Goal: Task Accomplishment & Management: Manage account settings

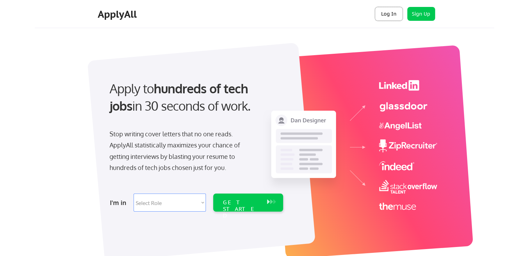
click at [383, 9] on button "Log In" at bounding box center [389, 14] width 28 height 14
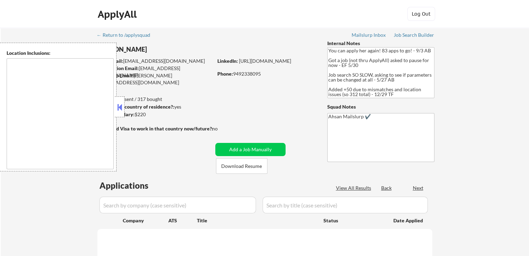
scroll to position [35, 0]
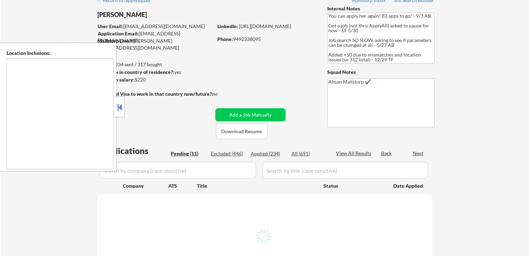
select select ""pending""
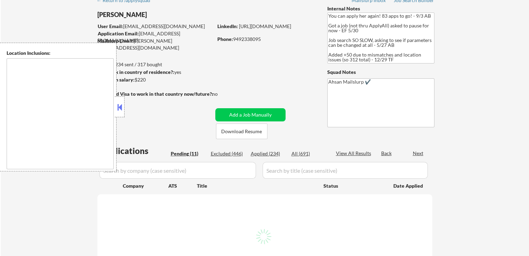
select select ""pending""
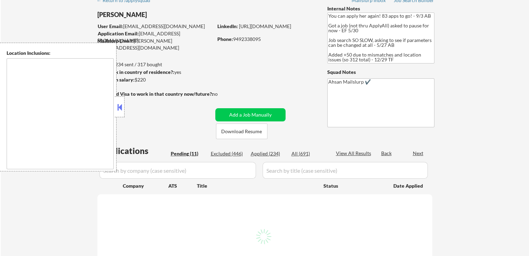
select select ""pending""
type textarea "[GEOGRAPHIC_DATA], [GEOGRAPHIC_DATA] [GEOGRAPHIC_DATA], [GEOGRAPHIC_DATA] [GEOG…"
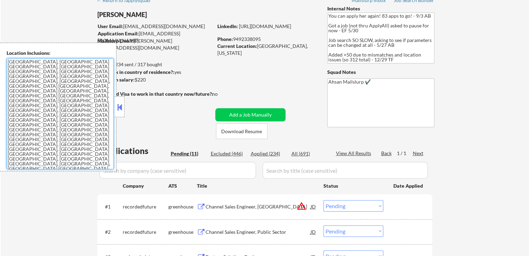
drag, startPoint x: 89, startPoint y: 108, endPoint x: 0, endPoint y: 58, distance: 102.5
click at [0, 58] on div "Location Inclusions: Irvine, CA Tustin, CA Santa Ana, CA Costa Mesa, CA Newport…" at bounding box center [58, 107] width 116 height 129
click at [189, 155] on div "Pending (11)" at bounding box center [188, 153] width 35 height 7
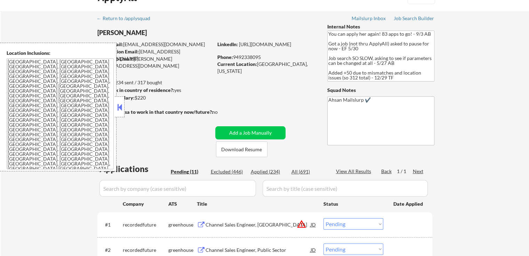
scroll to position [0, 0]
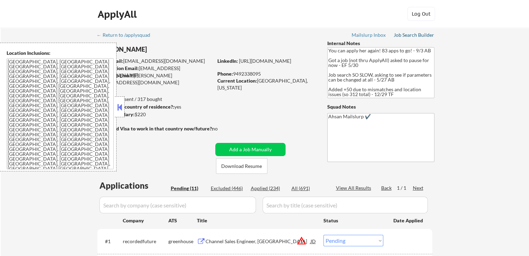
click at [406, 38] on link "Job Search Builder" at bounding box center [413, 35] width 41 height 7
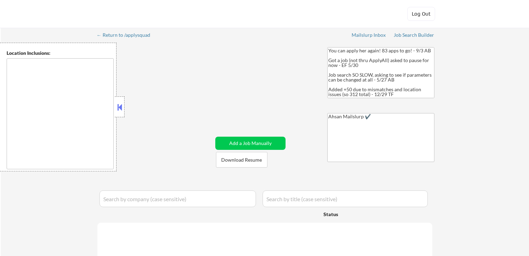
type textarea "[GEOGRAPHIC_DATA], [GEOGRAPHIC_DATA] [GEOGRAPHIC_DATA], [GEOGRAPHIC_DATA] [GEOG…"
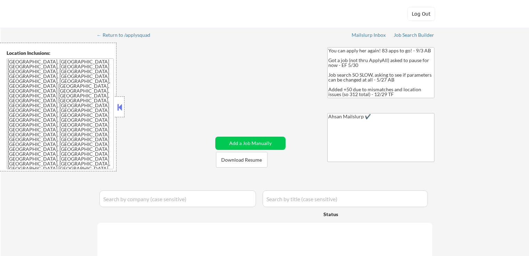
select select ""pending""
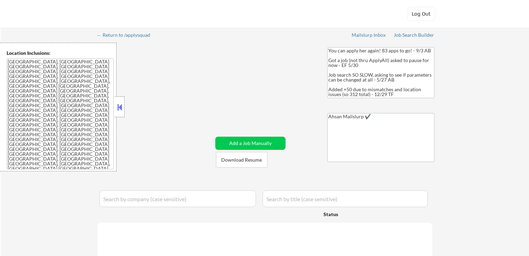
select select ""pending""
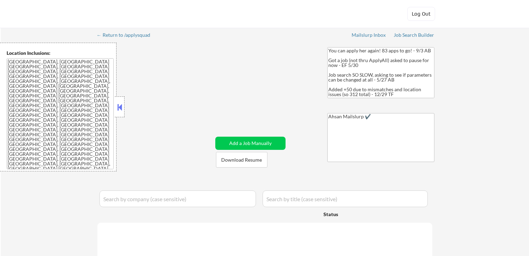
select select ""pending""
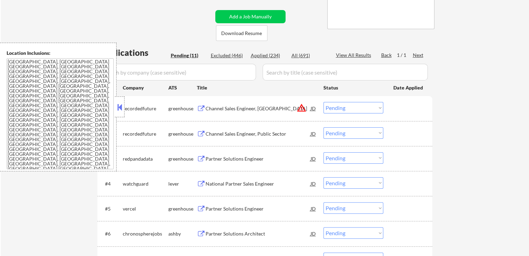
scroll to position [69, 0]
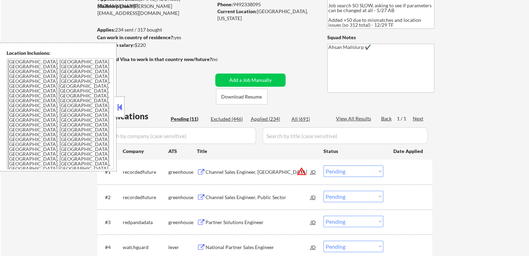
click at [121, 102] on button at bounding box center [120, 107] width 8 height 10
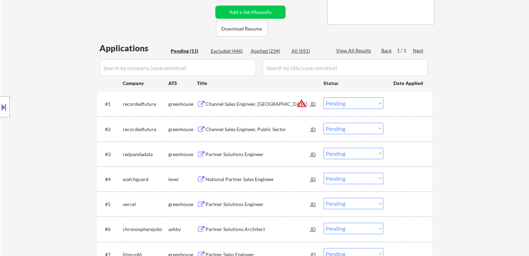
scroll to position [139, 0]
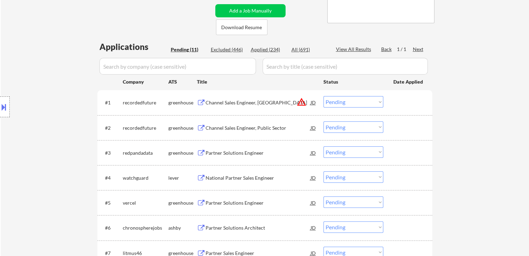
click at [202, 129] on button at bounding box center [201, 128] width 9 height 7
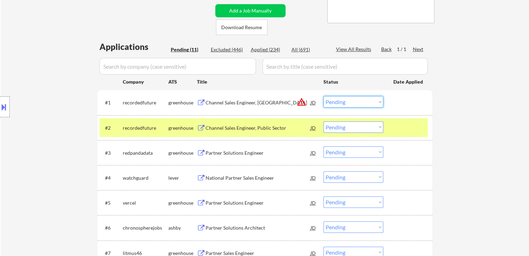
click at [375, 104] on select "Choose an option... Pending Applied Excluded (Questions) Excluded (Expired) Exc…" at bounding box center [353, 101] width 60 height 11
click at [238, 104] on div "Channel Sales Engineer, East" at bounding box center [257, 102] width 105 height 7
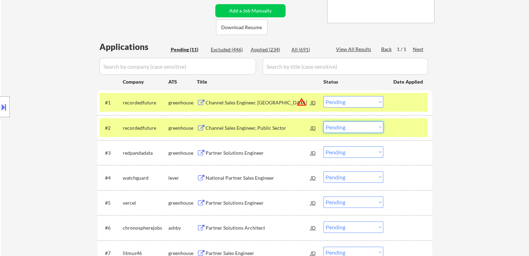
drag, startPoint x: 345, startPoint y: 127, endPoint x: 350, endPoint y: 132, distance: 6.9
click at [346, 128] on select "Choose an option... Pending Applied Excluded (Questions) Excluded (Expired) Exc…" at bounding box center [353, 127] width 60 height 11
select select ""excluded""
click at [323, 122] on select "Choose an option... Pending Applied Excluded (Questions) Excluded (Expired) Exc…" at bounding box center [353, 127] width 60 height 11
drag, startPoint x: 351, startPoint y: 102, endPoint x: 354, endPoint y: 106, distance: 4.7
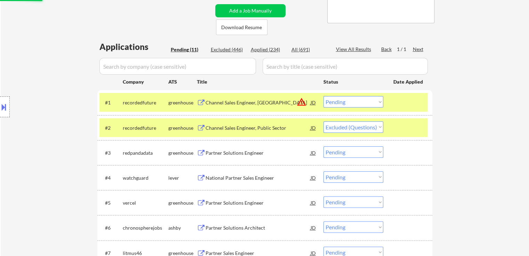
click at [351, 102] on select "Choose an option... Pending Applied Excluded (Questions) Excluded (Expired) Exc…" at bounding box center [353, 101] width 60 height 11
click at [323, 96] on select "Choose an option... Pending Applied Excluded (Questions) Excluded (Expired) Exc…" at bounding box center [353, 101] width 60 height 11
select select ""pending""
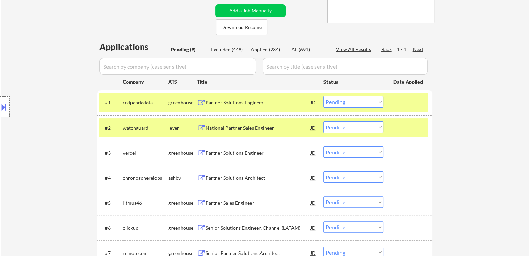
click at [202, 103] on button at bounding box center [201, 103] width 9 height 7
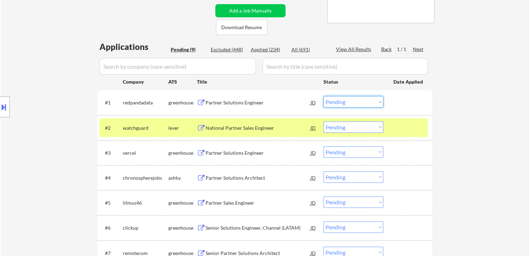
drag, startPoint x: 354, startPoint y: 103, endPoint x: 354, endPoint y: 107, distance: 4.2
click at [354, 103] on select "Choose an option... Pending Applied Excluded (Questions) Excluded (Expired) Exc…" at bounding box center [353, 101] width 60 height 11
click at [323, 96] on select "Choose an option... Pending Applied Excluded (Questions) Excluded (Expired) Exc…" at bounding box center [353, 101] width 60 height 11
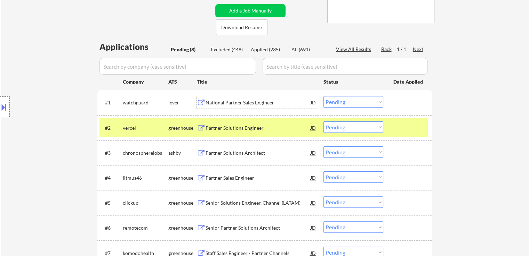
click at [234, 100] on div "National Partner Sales Engineer" at bounding box center [257, 102] width 105 height 7
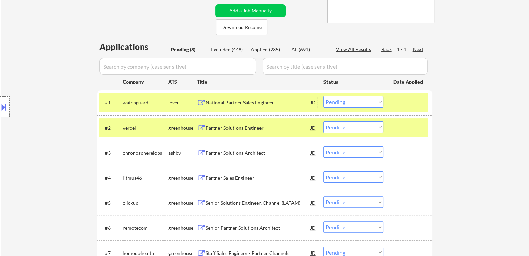
click at [341, 104] on select "Choose an option... Pending Applied Excluded (Questions) Excluded (Expired) Exc…" at bounding box center [353, 101] width 60 height 11
click at [323, 96] on select "Choose an option... Pending Applied Excluded (Questions) Excluded (Expired) Exc…" at bounding box center [353, 101] width 60 height 11
click at [198, 131] on button at bounding box center [201, 128] width 9 height 7
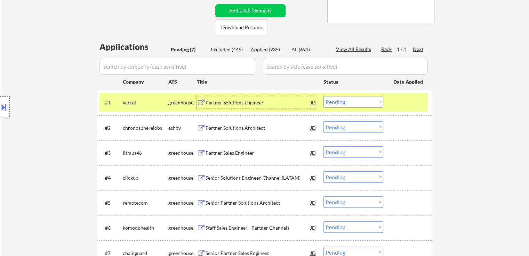
click at [229, 99] on div "Partner Solutions Engineer" at bounding box center [257, 102] width 105 height 13
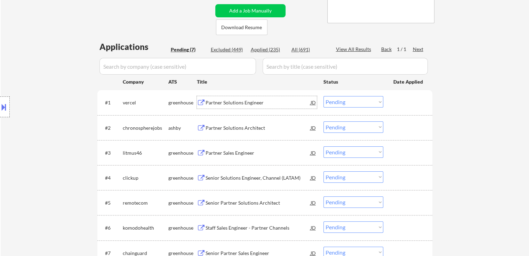
click at [335, 105] on select "Choose an option... Pending Applied Excluded (Questions) Excluded (Expired) Exc…" at bounding box center [353, 101] width 60 height 11
click at [323, 96] on select "Choose an option... Pending Applied Excluded (Questions) Excluded (Expired) Exc…" at bounding box center [353, 101] width 60 height 11
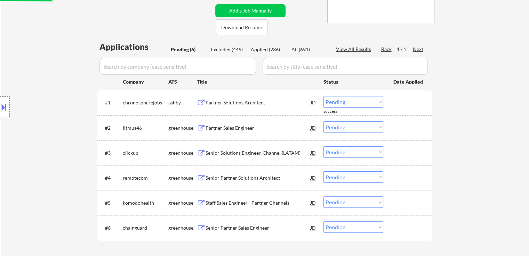
click at [218, 104] on div "Partner Solutions Architect" at bounding box center [257, 102] width 105 height 7
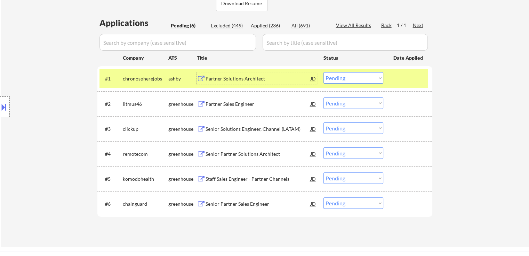
scroll to position [174, 0]
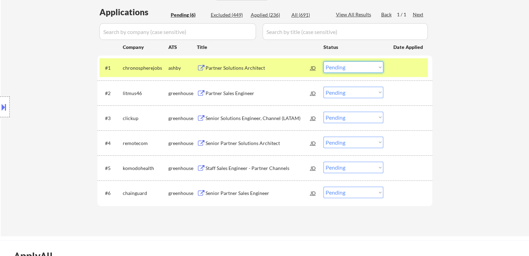
drag, startPoint x: 348, startPoint y: 67, endPoint x: 352, endPoint y: 71, distance: 5.2
click at [348, 67] on select "Choose an option... Pending Applied Excluded (Questions) Excluded (Expired) Exc…" at bounding box center [353, 67] width 60 height 11
click at [323, 62] on select "Choose an option... Pending Applied Excluded (Questions) Excluded (Expired) Exc…" at bounding box center [353, 67] width 60 height 11
click at [243, 91] on div "Partner Sales Engineer" at bounding box center [257, 93] width 105 height 7
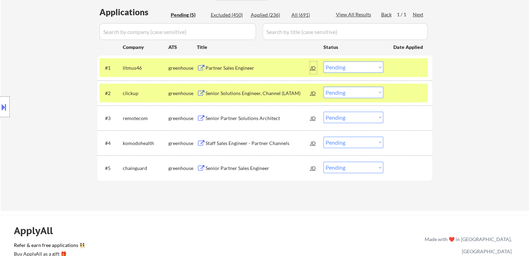
click at [314, 68] on div "JD" at bounding box center [313, 68] width 7 height 13
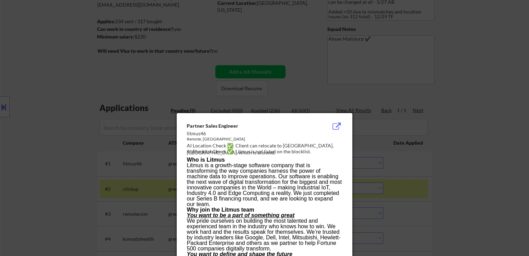
scroll to position [77, 0]
click at [448, 146] on div at bounding box center [264, 128] width 529 height 256
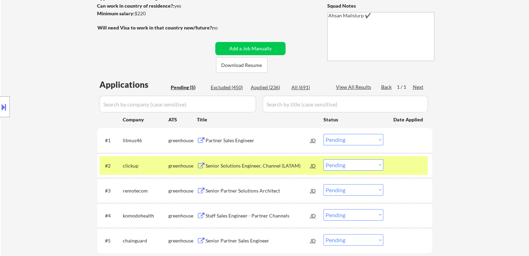
scroll to position [147, 0]
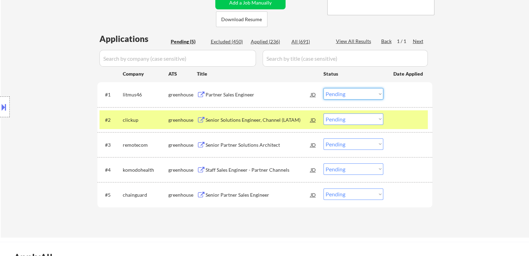
click at [359, 93] on select "Choose an option... Pending Applied Excluded (Questions) Excluded (Expired) Exc…" at bounding box center [353, 93] width 60 height 11
click at [323, 88] on select "Choose an option... Pending Applied Excluded (Questions) Excluded (Expired) Exc…" at bounding box center [353, 93] width 60 height 11
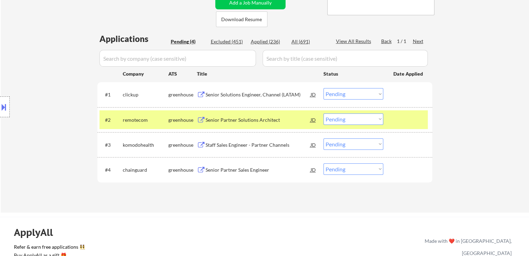
click at [245, 97] on div "Senior Solutions Engineer, Channel (LATAM)" at bounding box center [257, 94] width 105 height 7
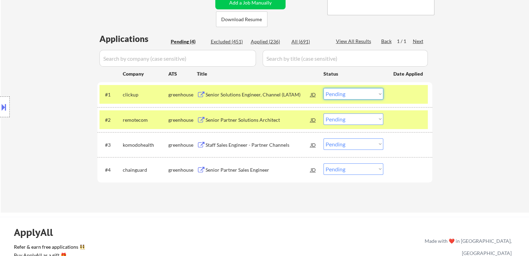
click at [362, 96] on select "Choose an option... Pending Applied Excluded (Questions) Excluded (Expired) Exc…" at bounding box center [353, 93] width 60 height 11
click at [323, 88] on select "Choose an option... Pending Applied Excluded (Questions) Excluded (Expired) Exc…" at bounding box center [353, 93] width 60 height 11
click at [249, 124] on div "Senior Partner Solutions Architect" at bounding box center [257, 120] width 105 height 13
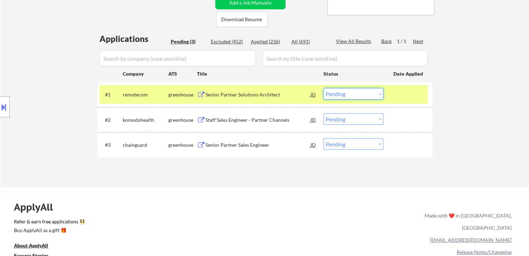
click at [341, 94] on select "Choose an option... Pending Applied Excluded (Questions) Excluded (Expired) Exc…" at bounding box center [353, 93] width 60 height 11
click at [323, 88] on select "Choose an option... Pending Applied Excluded (Questions) Excluded (Expired) Exc…" at bounding box center [353, 93] width 60 height 11
click at [257, 125] on div "Staff Sales Engineer - Partner Channels" at bounding box center [257, 120] width 105 height 13
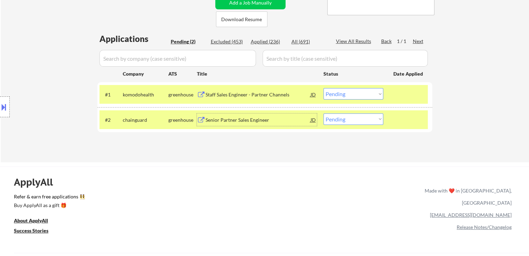
click at [336, 91] on select "Choose an option... Pending Applied Excluded (Questions) Excluded (Expired) Exc…" at bounding box center [353, 93] width 60 height 11
click at [323, 88] on select "Choose an option... Pending Applied Excluded (Questions) Excluded (Expired) Exc…" at bounding box center [353, 93] width 60 height 11
click at [240, 122] on div "Senior Partner Sales Engineer" at bounding box center [257, 120] width 105 height 7
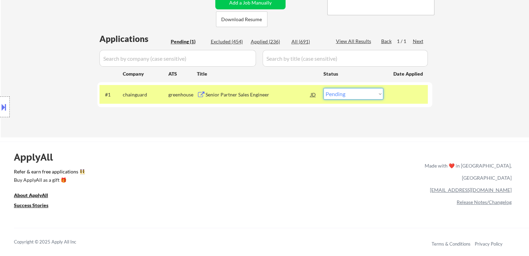
click at [348, 93] on select "Choose an option... Pending Applied Excluded (Questions) Excluded (Expired) Exc…" at bounding box center [353, 93] width 60 height 11
select select ""applied""
click at [323, 88] on select "Choose an option... Pending Applied Excluded (Questions) Excluded (Expired) Exc…" at bounding box center [353, 93] width 60 height 11
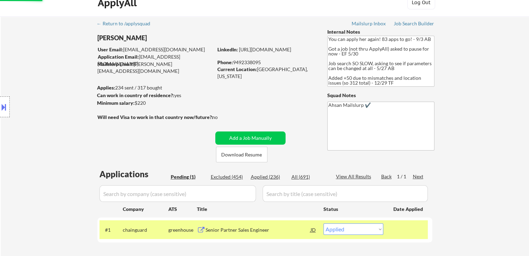
scroll to position [8, 0]
